Goal: Task Accomplishment & Management: Manage account settings

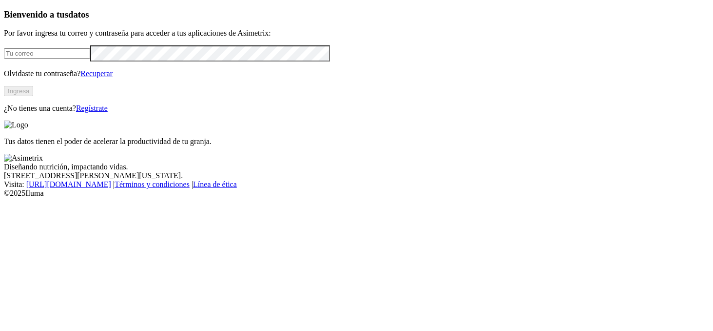
click at [90, 59] on input "email" at bounding box center [47, 53] width 86 height 10
type input "[PERSON_NAME][EMAIL_ADDRESS][DOMAIN_NAME]"
click input "submit" at bounding box center [0, 0] width 0 height 0
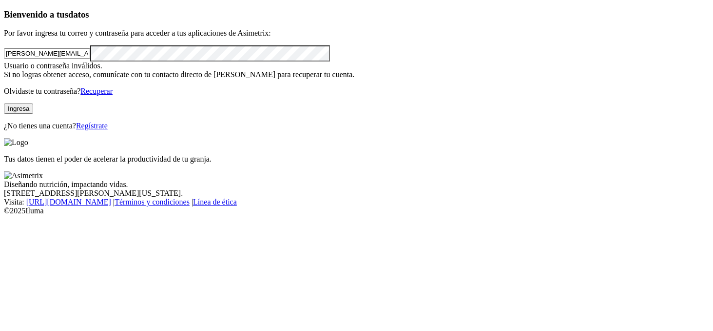
click at [33, 114] on button "Ingresa" at bounding box center [18, 108] width 29 height 10
click input "submit" at bounding box center [0, 0] width 0 height 0
click at [113, 95] on link "Recuperar" at bounding box center [96, 91] width 32 height 8
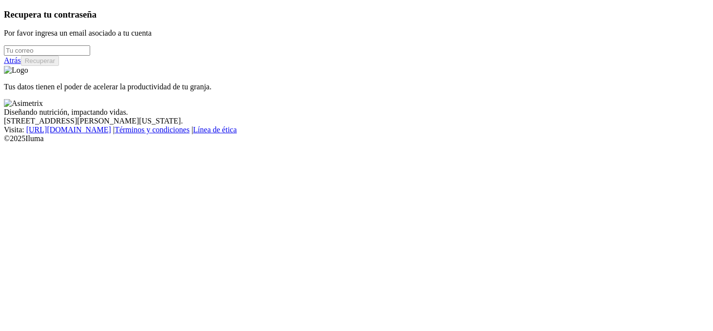
click at [61, 56] on input "email" at bounding box center [47, 50] width 86 height 10
type input "[PERSON_NAME][EMAIL_ADDRESS][DOMAIN_NAME]"
click at [59, 66] on button "Recuperar" at bounding box center [40, 61] width 38 height 10
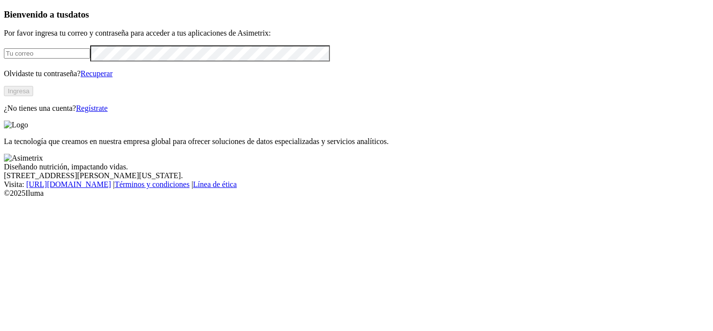
click at [90, 59] on input "email" at bounding box center [47, 53] width 86 height 10
type input "[PERSON_NAME][EMAIL_ADDRESS][DOMAIN_NAME]"
click input "submit" at bounding box center [0, 0] width 0 height 0
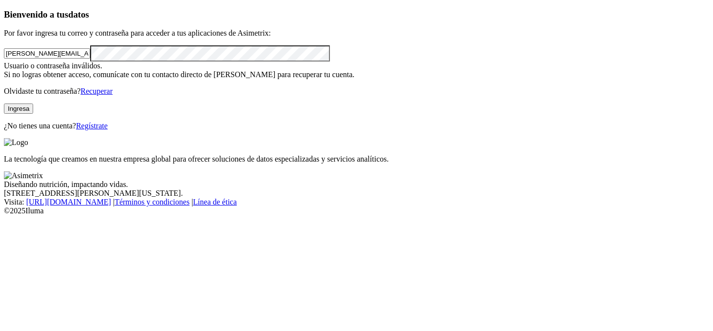
click input "submit" at bounding box center [0, 0] width 0 height 0
